Goal: Information Seeking & Learning: Learn about a topic

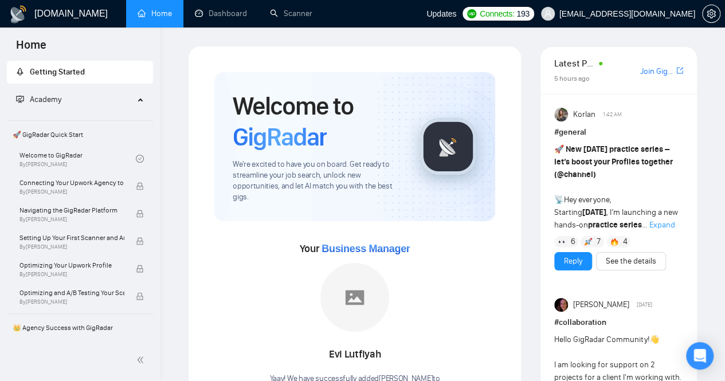
click at [134, 102] on div "Academy" at bounding box center [80, 99] width 147 height 23
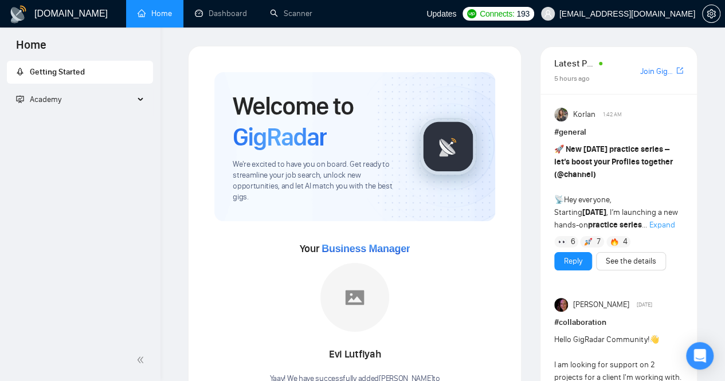
click at [135, 100] on div "Academy" at bounding box center [80, 99] width 147 height 23
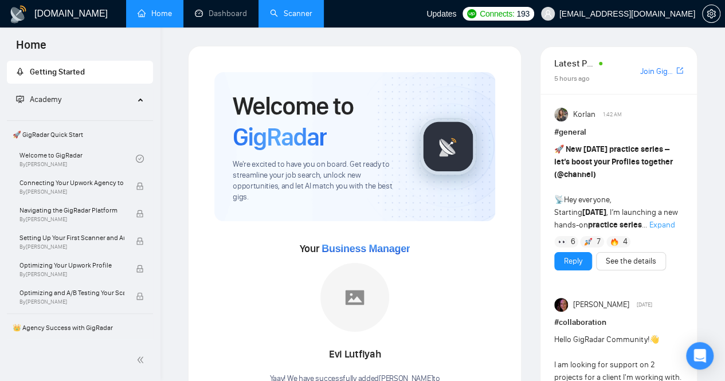
click at [300, 9] on link "Scanner" at bounding box center [291, 14] width 42 height 10
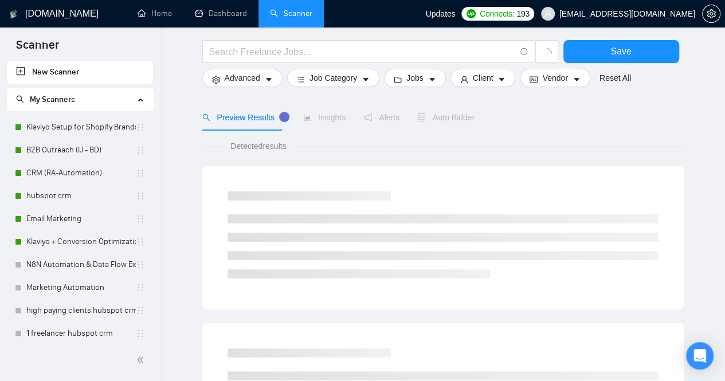
scroll to position [89, 0]
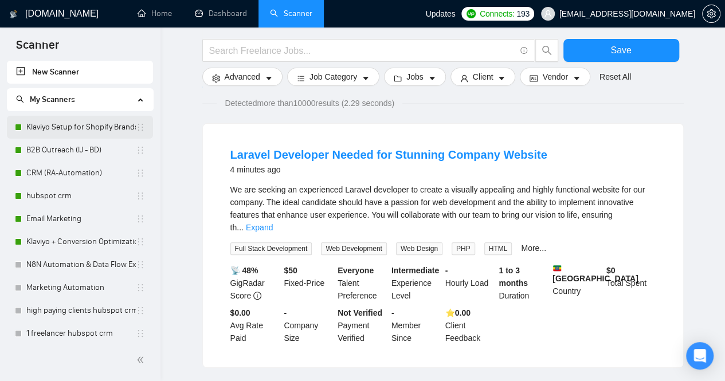
click at [50, 130] on link "Klaviyo Setup for Shopify Brands" at bounding box center [80, 127] width 109 height 23
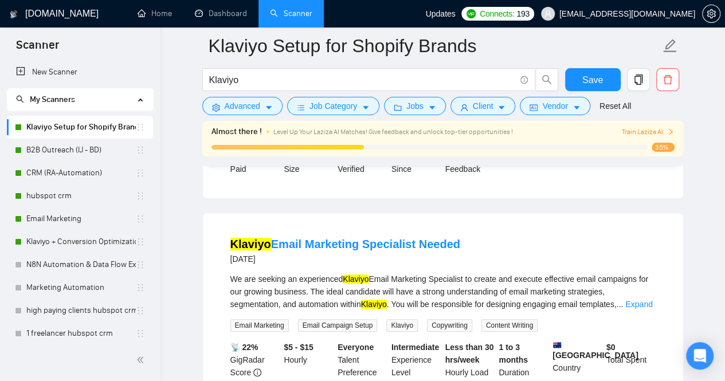
scroll to position [2426, 0]
click at [77, 245] on link "Klaviyo + Conversion Optimization" at bounding box center [80, 241] width 109 height 23
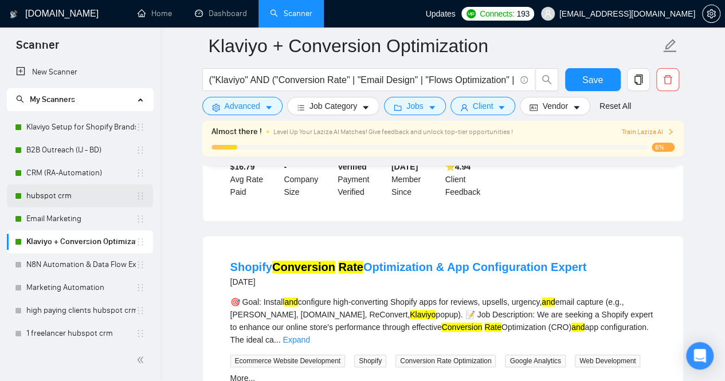
scroll to position [2398, 0]
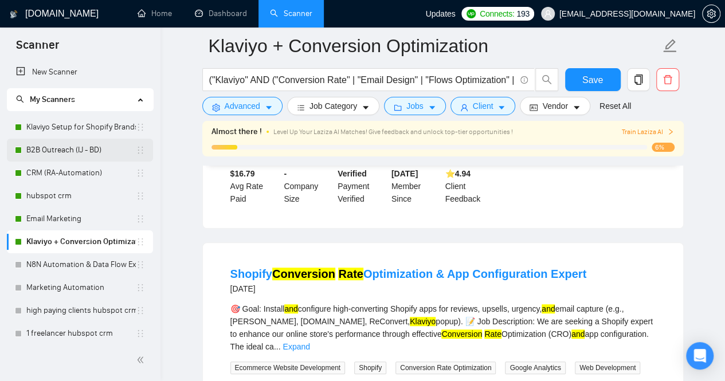
click at [71, 158] on link "B2B Outreach (IJ - BD)" at bounding box center [80, 150] width 109 height 23
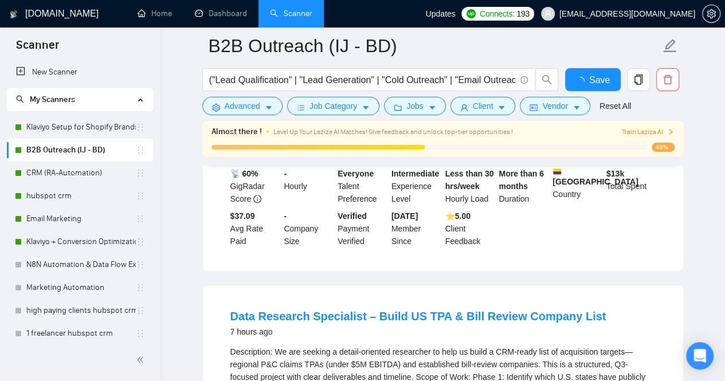
scroll to position [2398, 0]
